Goal: Answer question/provide support: Share knowledge or assist other users

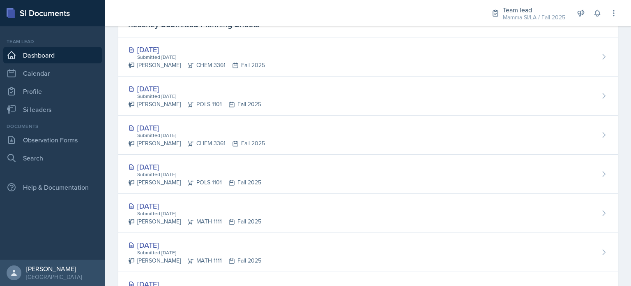
scroll to position [268, 0]
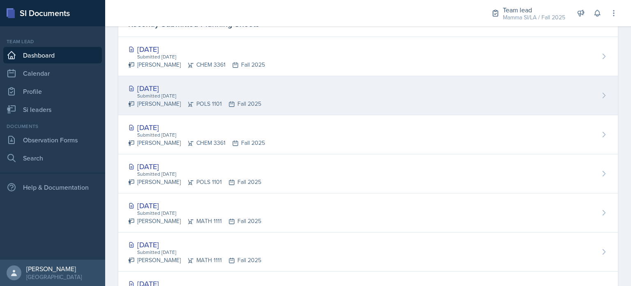
click at [271, 111] on div "[DATE] Submitted [DATE] [PERSON_NAME] POLS 1101 Fall 2025" at bounding box center [368, 95] width 500 height 39
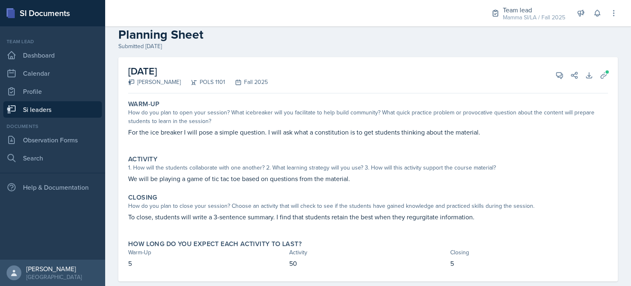
scroll to position [31, 0]
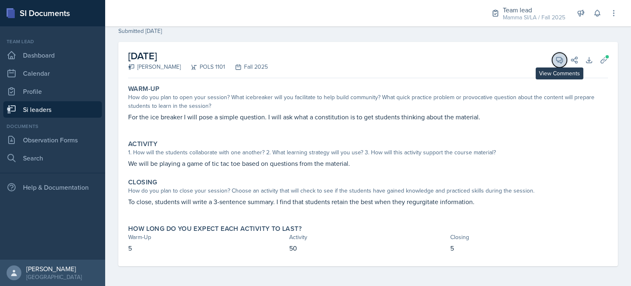
click at [556, 61] on icon at bounding box center [560, 60] width 8 height 8
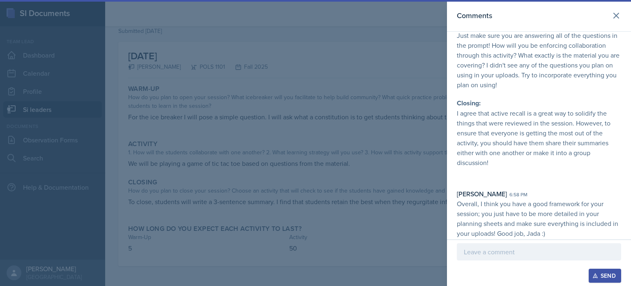
scroll to position [0, 0]
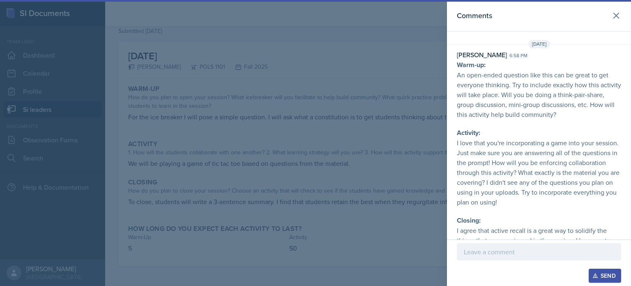
click at [365, 90] on div at bounding box center [315, 143] width 631 height 286
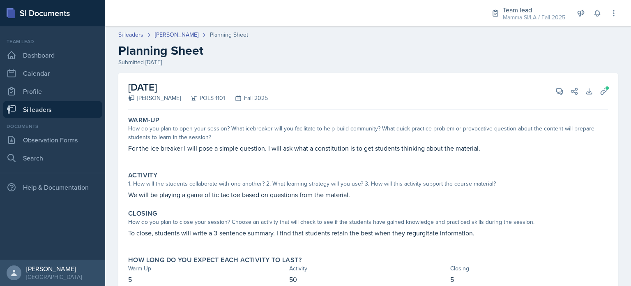
drag, startPoint x: 39, startPoint y: 108, endPoint x: 31, endPoint y: 106, distance: 7.8
click at [31, 106] on link "Si leaders" at bounding box center [52, 109] width 99 height 16
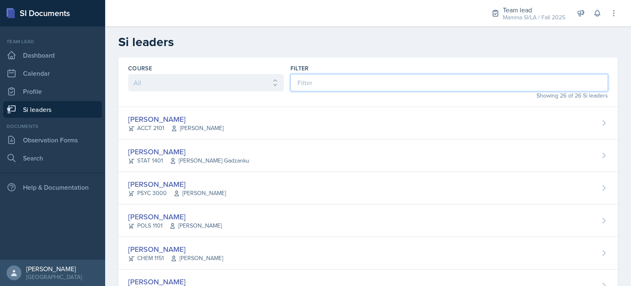
click at [360, 83] on input at bounding box center [450, 82] width 318 height 17
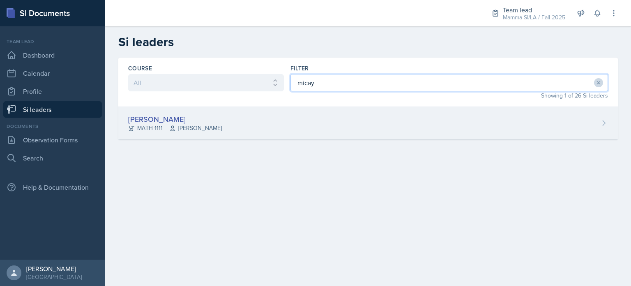
type input "micay"
click at [362, 114] on div "[PERSON_NAME] MATH 1111 [PERSON_NAME]" at bounding box center [368, 123] width 500 height 32
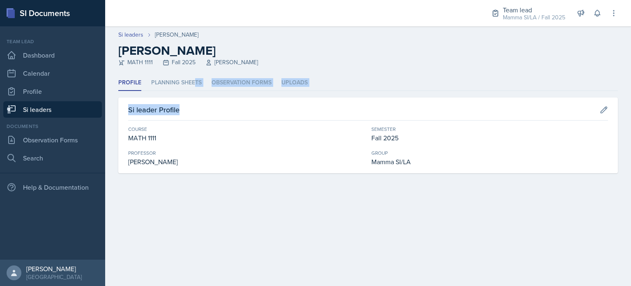
drag, startPoint x: 193, startPoint y: 82, endPoint x: 189, endPoint y: 101, distance: 19.3
click at [189, 101] on div "Profile Planning Sheets Observation Forms Uploads Profile Planning Sheets Obser…" at bounding box center [368, 124] width 500 height 98
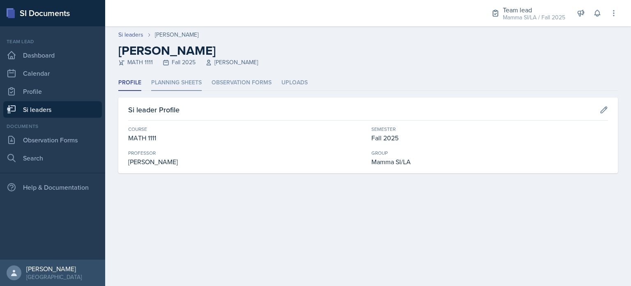
click at [175, 76] on li "Planning Sheets" at bounding box center [176, 83] width 51 height 16
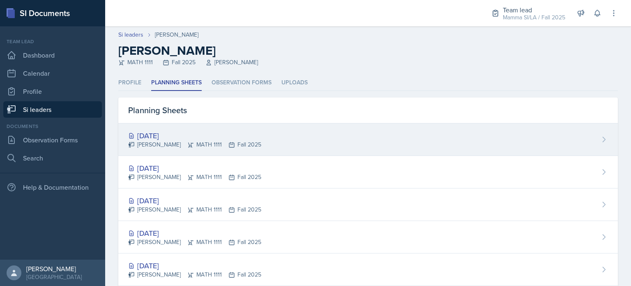
click at [236, 138] on div "[DATE]" at bounding box center [194, 135] width 133 height 11
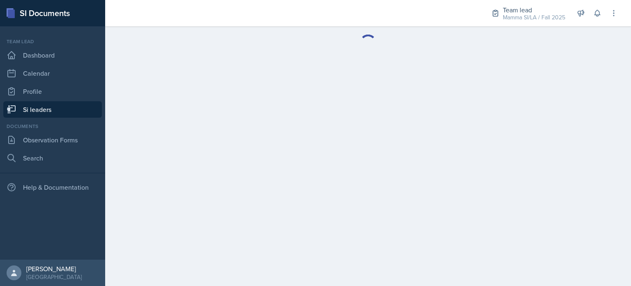
click at [236, 138] on main at bounding box center [368, 155] width 526 height 259
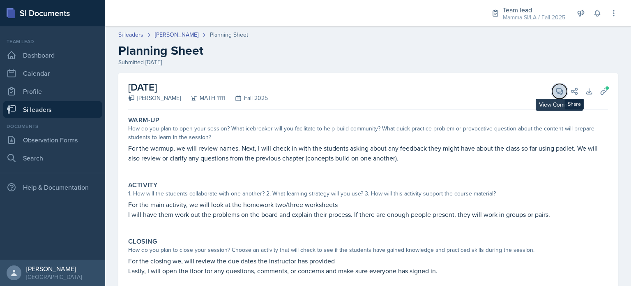
click at [561, 88] on span at bounding box center [563, 88] width 4 height 4
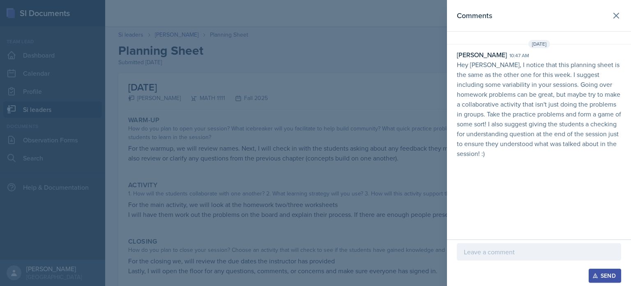
drag, startPoint x: 454, startPoint y: 65, endPoint x: 519, endPoint y: 157, distance: 113.6
drag, startPoint x: 519, startPoint y: 157, endPoint x: 554, endPoint y: 159, distance: 35.0
click at [554, 159] on div "[DATE] [PERSON_NAME] 10:47 am Hey [PERSON_NAME], I notice that this planning sh…" at bounding box center [539, 101] width 184 height 122
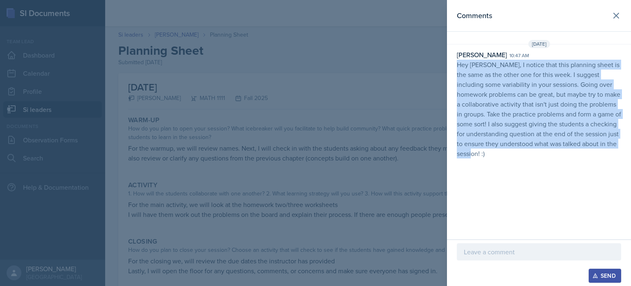
drag, startPoint x: 487, startPoint y: 156, endPoint x: 457, endPoint y: 65, distance: 95.3
click at [457, 65] on p "Hey [PERSON_NAME], I notice that this planning sheet is the same as the other o…" at bounding box center [539, 109] width 164 height 99
copy p "Hey [PERSON_NAME], I notice that this planning sheet is the same as the other o…"
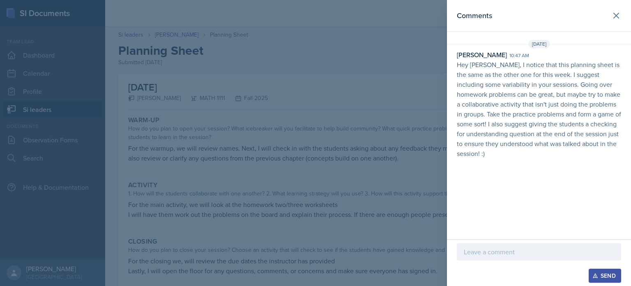
drag, startPoint x: 189, startPoint y: 66, endPoint x: 53, endPoint y: 96, distance: 138.9
drag, startPoint x: 53, startPoint y: 96, endPoint x: 36, endPoint y: 111, distance: 22.7
click at [36, 111] on div at bounding box center [315, 143] width 631 height 286
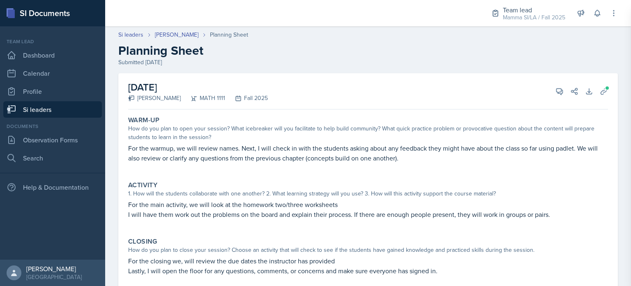
click at [36, 111] on div "SI Documents Team lead Dashboard Calendar Profile Si leaders Documents Observat…" at bounding box center [315, 143] width 631 height 286
click at [36, 111] on link "Si leaders" at bounding box center [52, 109] width 99 height 16
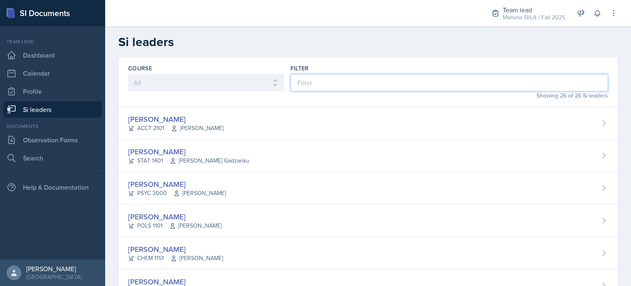
click at [402, 85] on input at bounding box center [450, 82] width 318 height 17
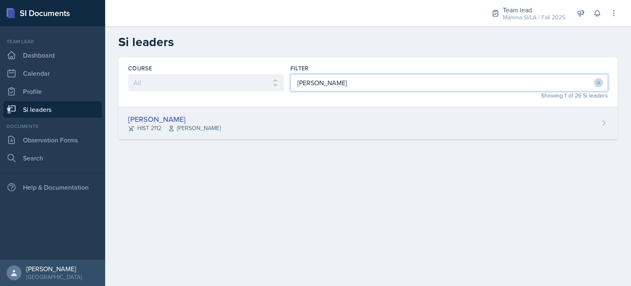
type input "[PERSON_NAME]"
click at [408, 120] on div "[PERSON_NAME] HIST 2112 [PERSON_NAME]" at bounding box center [368, 123] width 500 height 32
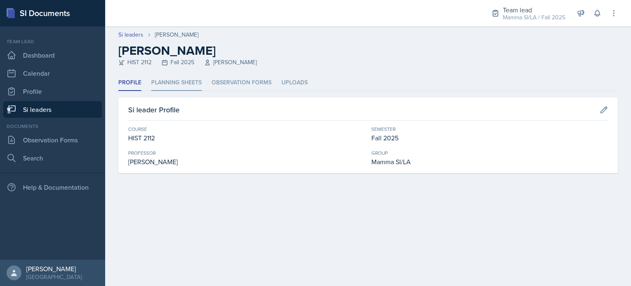
click at [194, 83] on li "Planning Sheets" at bounding box center [176, 83] width 51 height 16
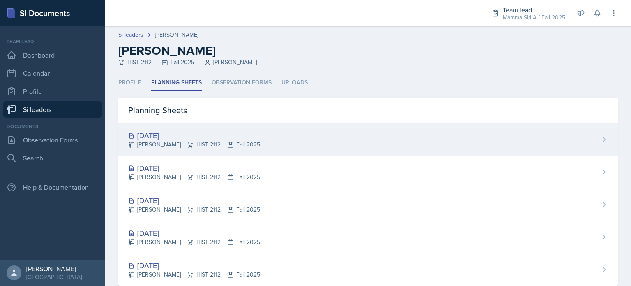
click at [243, 145] on div "[PERSON_NAME] HIST 2112 Fall 2025" at bounding box center [194, 144] width 132 height 9
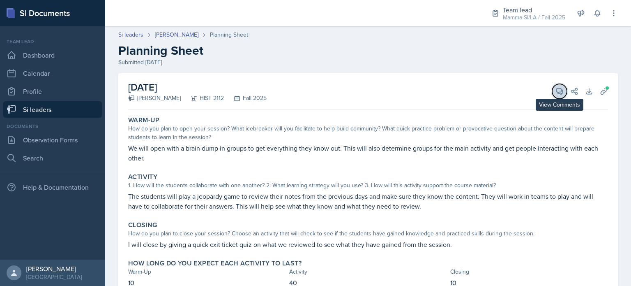
click at [561, 88] on span at bounding box center [563, 88] width 4 height 4
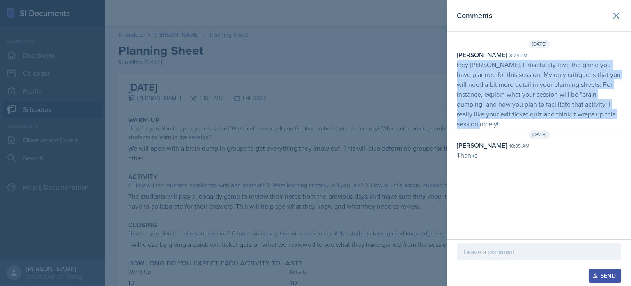
drag, startPoint x: 457, startPoint y: 62, endPoint x: 602, endPoint y: 109, distance: 152.4
click at [602, 109] on div "[PERSON_NAME] 3:24 pm Hey [PERSON_NAME], I absolutely love the game you have pl…" at bounding box center [539, 89] width 184 height 79
copy p "Hey [PERSON_NAME], I absolutely love the game you have planned for this session…"
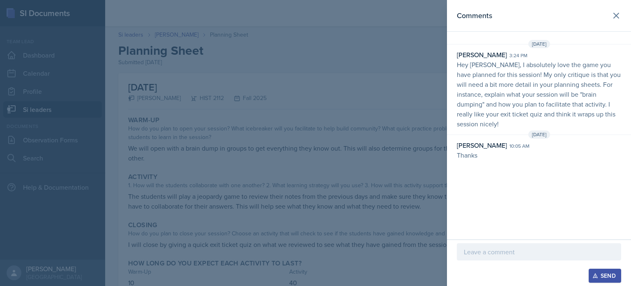
click at [144, 63] on div at bounding box center [315, 143] width 631 height 286
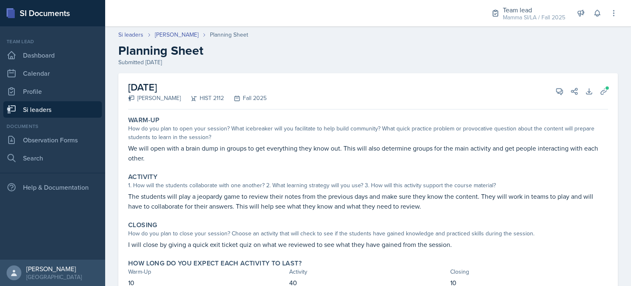
click at [53, 105] on link "Si leaders" at bounding box center [52, 109] width 99 height 16
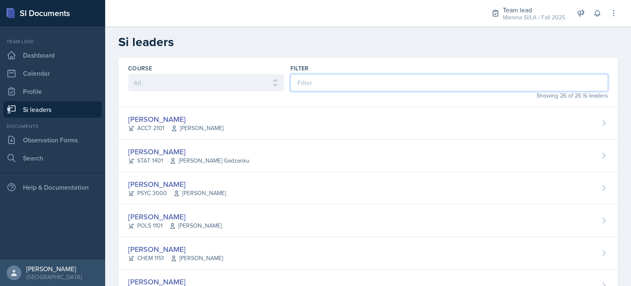
click at [323, 88] on input at bounding box center [450, 82] width 318 height 17
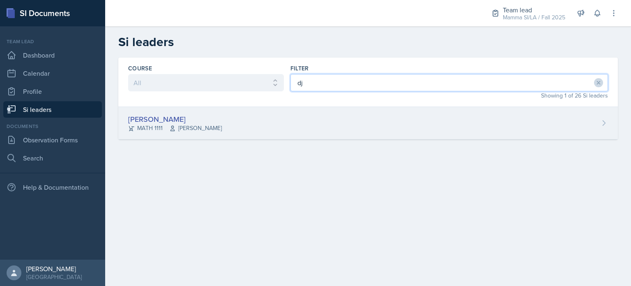
type input "dj"
click at [268, 121] on div "[PERSON_NAME] MATH 1111 Symon Kimitei" at bounding box center [368, 123] width 500 height 32
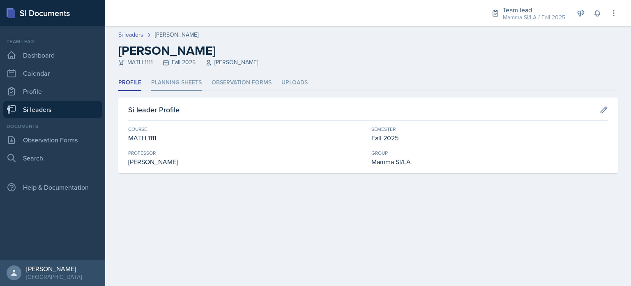
click at [188, 82] on li "Planning Sheets" at bounding box center [176, 83] width 51 height 16
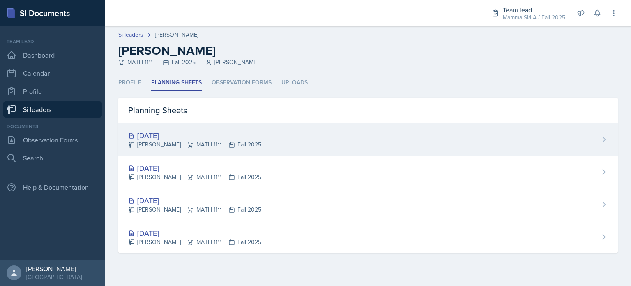
click at [198, 138] on div "[DATE]" at bounding box center [194, 135] width 133 height 11
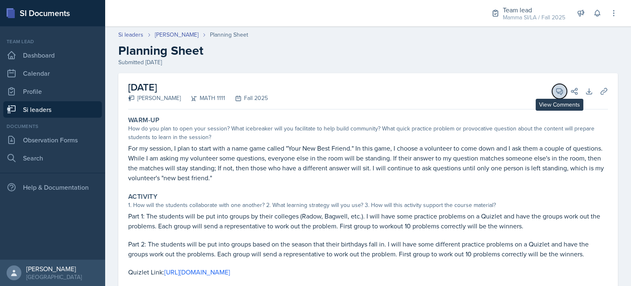
click at [556, 95] on icon at bounding box center [560, 91] width 8 height 8
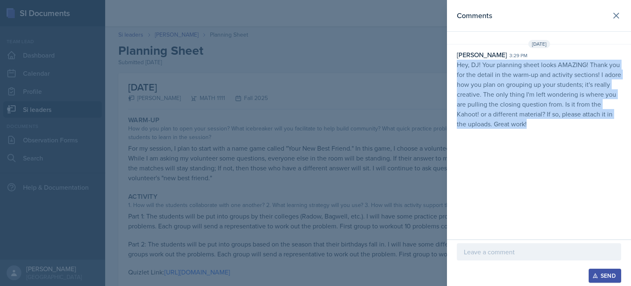
drag, startPoint x: 452, startPoint y: 63, endPoint x: 569, endPoint y: 122, distance: 130.5
click at [569, 122] on div "[PERSON_NAME] 3:29 pm Hey, DJ! Your planning sheet looks AMAZING! Thank you for…" at bounding box center [539, 89] width 184 height 79
copy p "Hey, DJ! Your planning sheet looks AMAZING! Thank you for the detail in the war…"
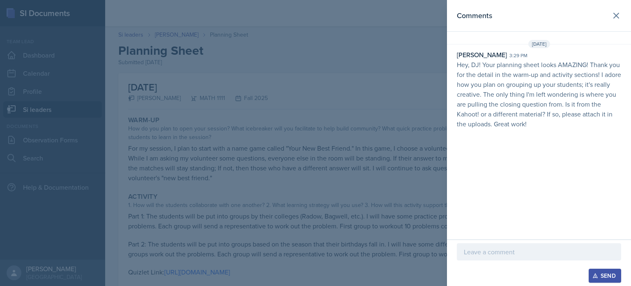
drag, startPoint x: 188, startPoint y: 177, endPoint x: 38, endPoint y: 119, distance: 161.2
click at [43, 110] on div at bounding box center [315, 143] width 631 height 286
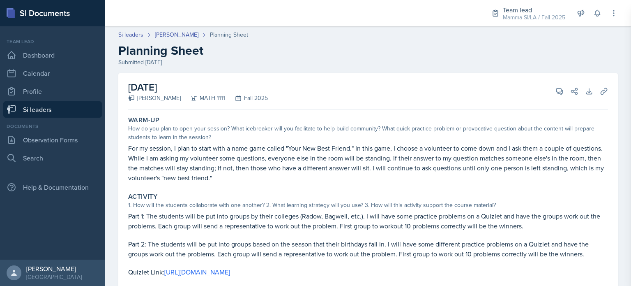
click at [35, 118] on div "Comments [DATE] [PERSON_NAME] 3:29 pm Hey, DJ! Your planning sheet looks AMAZIN…" at bounding box center [315, 143] width 631 height 286
click at [45, 108] on link "Si leaders" at bounding box center [52, 109] width 99 height 16
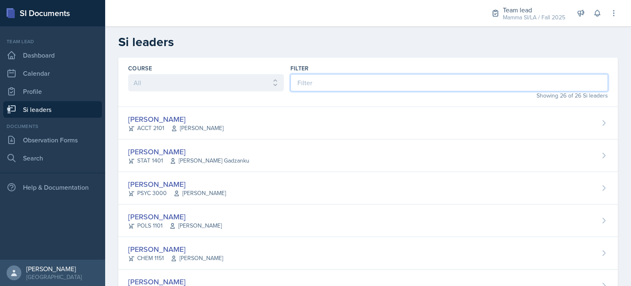
click at [318, 85] on input at bounding box center [450, 82] width 318 height 17
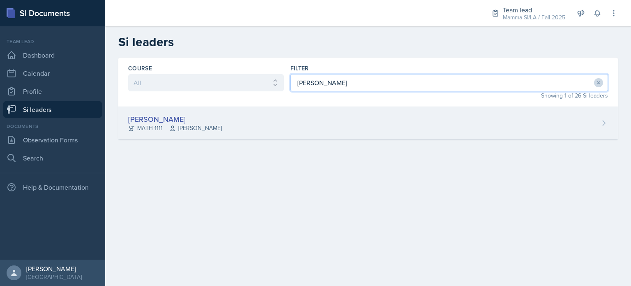
type input "[PERSON_NAME]"
click at [306, 120] on div "[PERSON_NAME] MATH 1111 [PERSON_NAME]" at bounding box center [368, 123] width 500 height 32
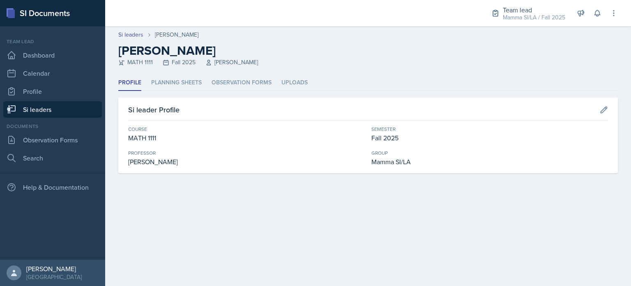
click at [183, 72] on header "Si leaders [PERSON_NAME] [PERSON_NAME] MATH 1111 Fall 2025 [PERSON_NAME]" at bounding box center [368, 50] width 526 height 48
click at [189, 78] on li "Planning Sheets" at bounding box center [176, 83] width 51 height 16
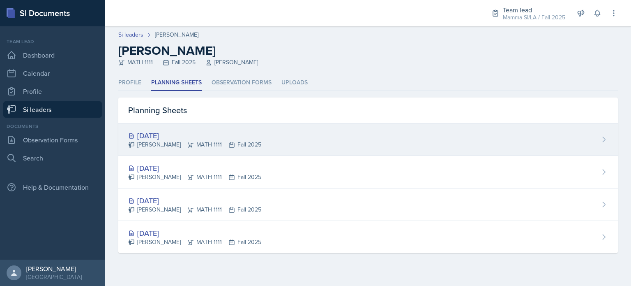
click at [222, 131] on div "[DATE]" at bounding box center [194, 135] width 133 height 11
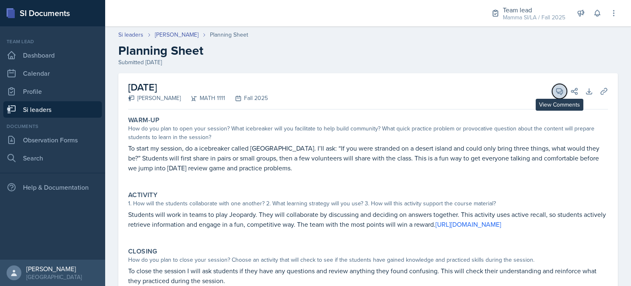
click at [556, 93] on icon at bounding box center [560, 91] width 8 height 8
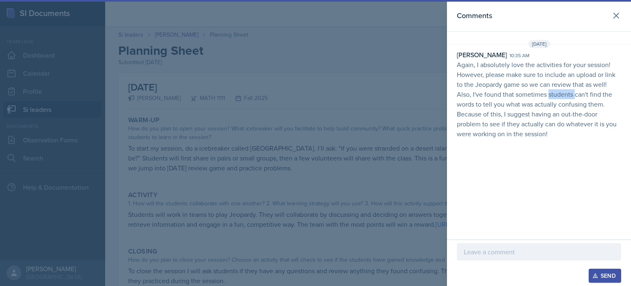
click at [551, 93] on section "Comments [DATE] [PERSON_NAME] 10:35 am Again, I absolutely love the activities …" at bounding box center [539, 143] width 184 height 286
click at [496, 75] on p "Again, I absolutely love the activities for your session! However, please make …" at bounding box center [539, 99] width 164 height 79
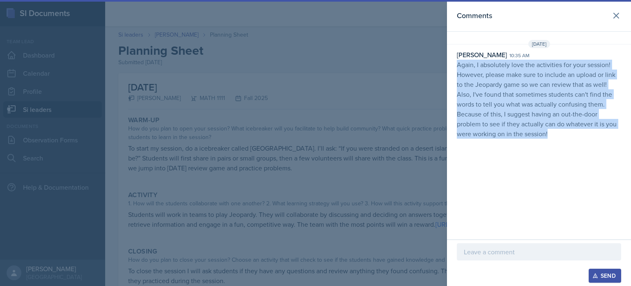
drag, startPoint x: 447, startPoint y: 65, endPoint x: 559, endPoint y: 141, distance: 134.9
click at [559, 141] on div "[DATE] [PERSON_NAME] 10:35 am Again, I absolutely love the activities for your …" at bounding box center [539, 91] width 184 height 102
copy p "Again, I absolutely love the activities for your session! However, please make …"
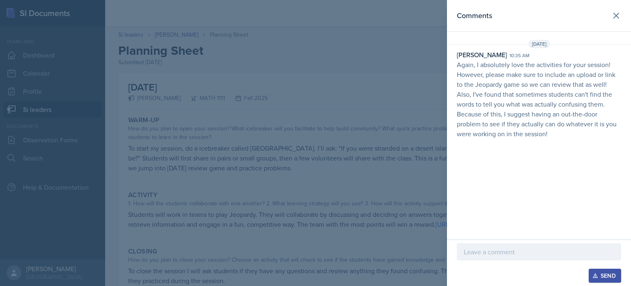
click at [435, 74] on div at bounding box center [315, 143] width 631 height 286
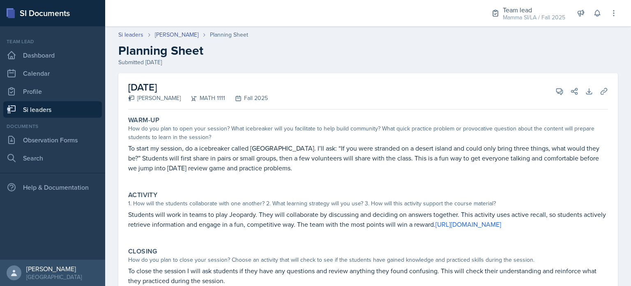
click at [51, 112] on link "Si leaders" at bounding box center [52, 109] width 99 height 16
